Goal: Transaction & Acquisition: Purchase product/service

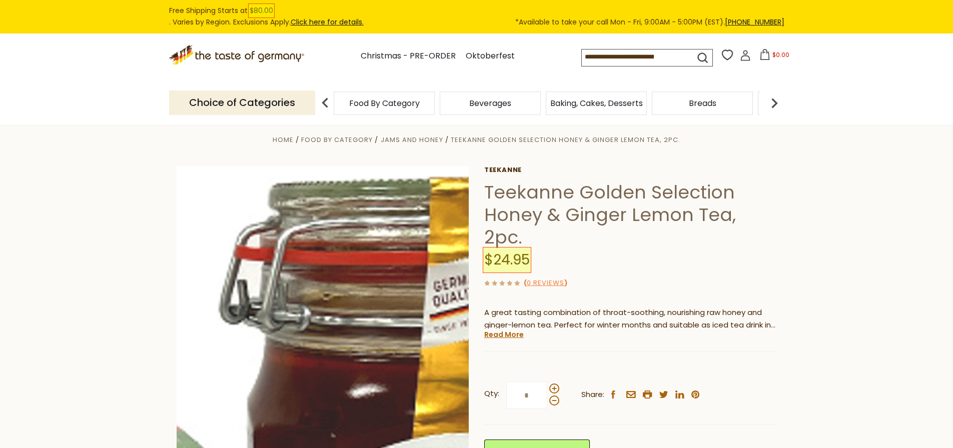
click at [391, 270] on img at bounding box center [323, 312] width 293 height 293
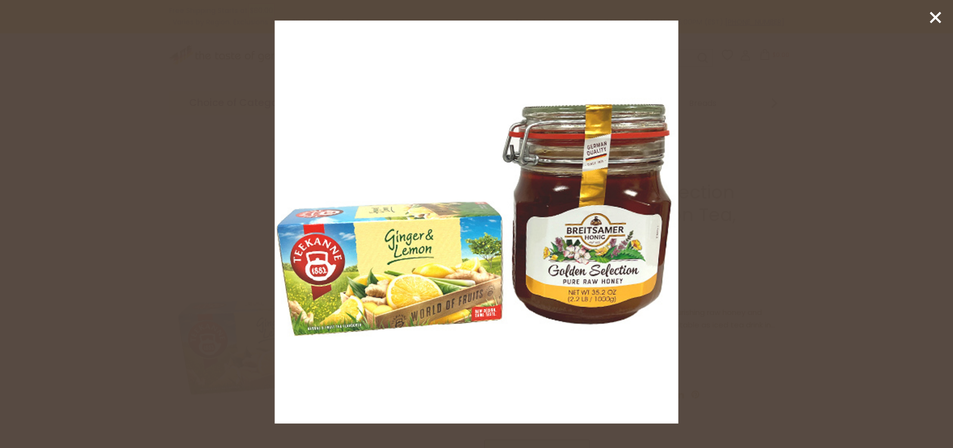
click at [932, 25] on icon at bounding box center [935, 17] width 15 height 15
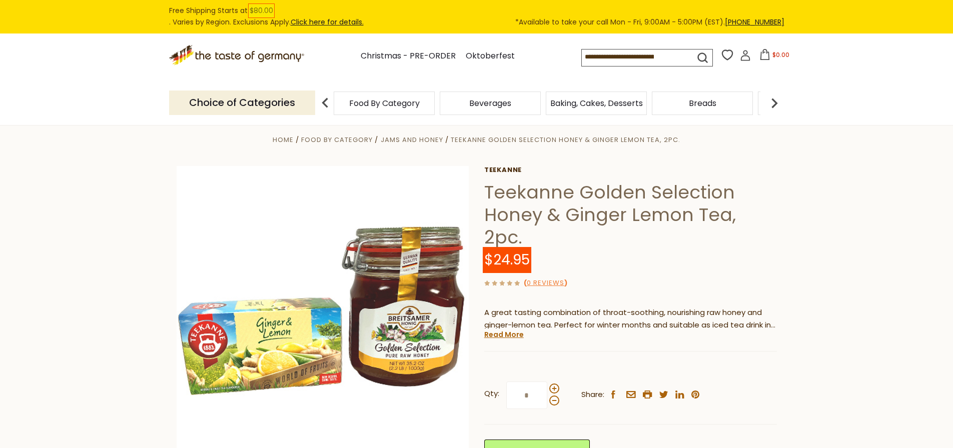
click at [513, 258] on span at bounding box center [507, 260] width 49 height 27
